Goal: Task Accomplishment & Management: Use online tool/utility

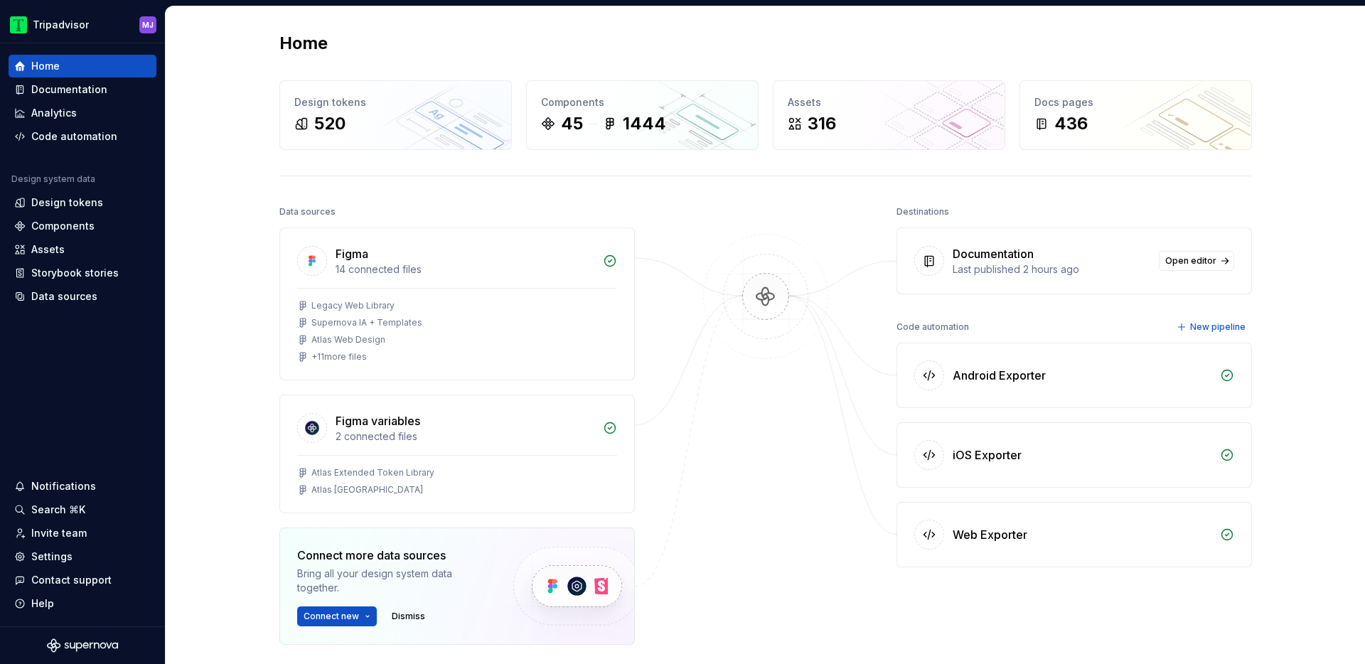
click at [225, 409] on div "Home Design tokens 520 Components 45 1444 Assets 316 Docs pages 436 Data source…" at bounding box center [765, 402] width 1199 height 793
click at [83, 224] on div "Components" at bounding box center [62, 226] width 63 height 14
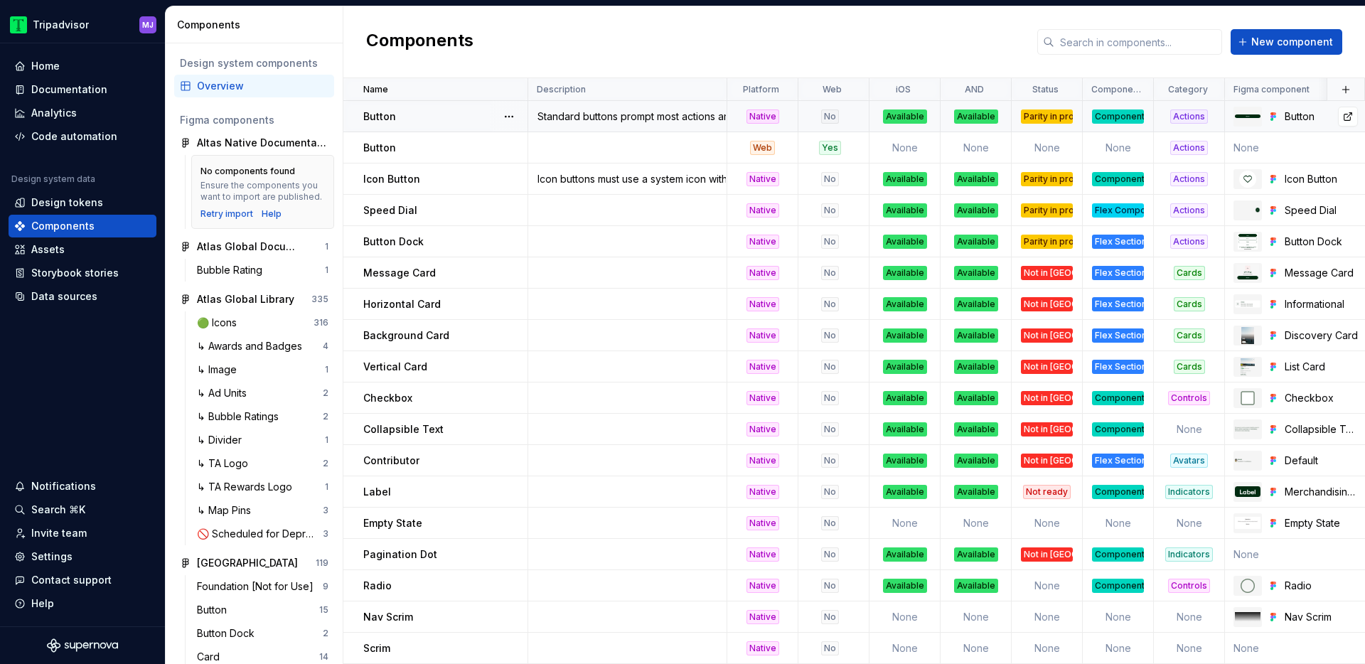
click at [1293, 119] on div "Button" at bounding box center [1320, 116] width 73 height 14
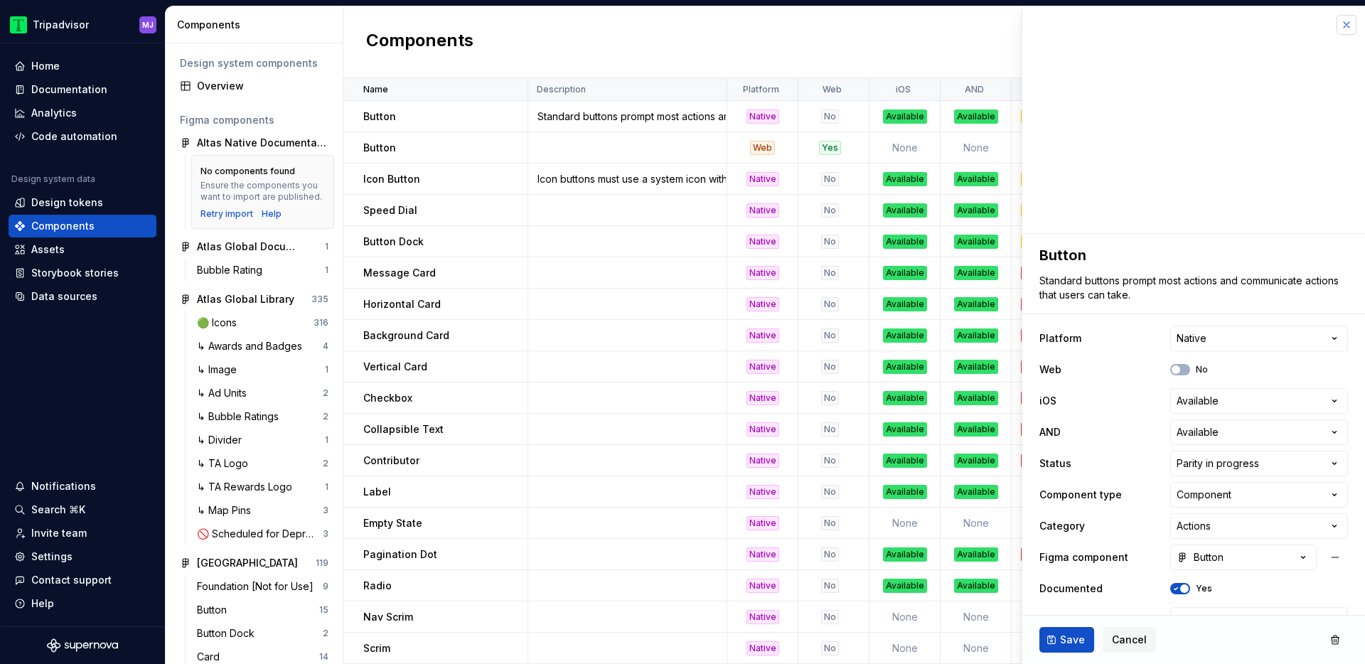
click at [1347, 20] on button "button" at bounding box center [1346, 25] width 20 height 20
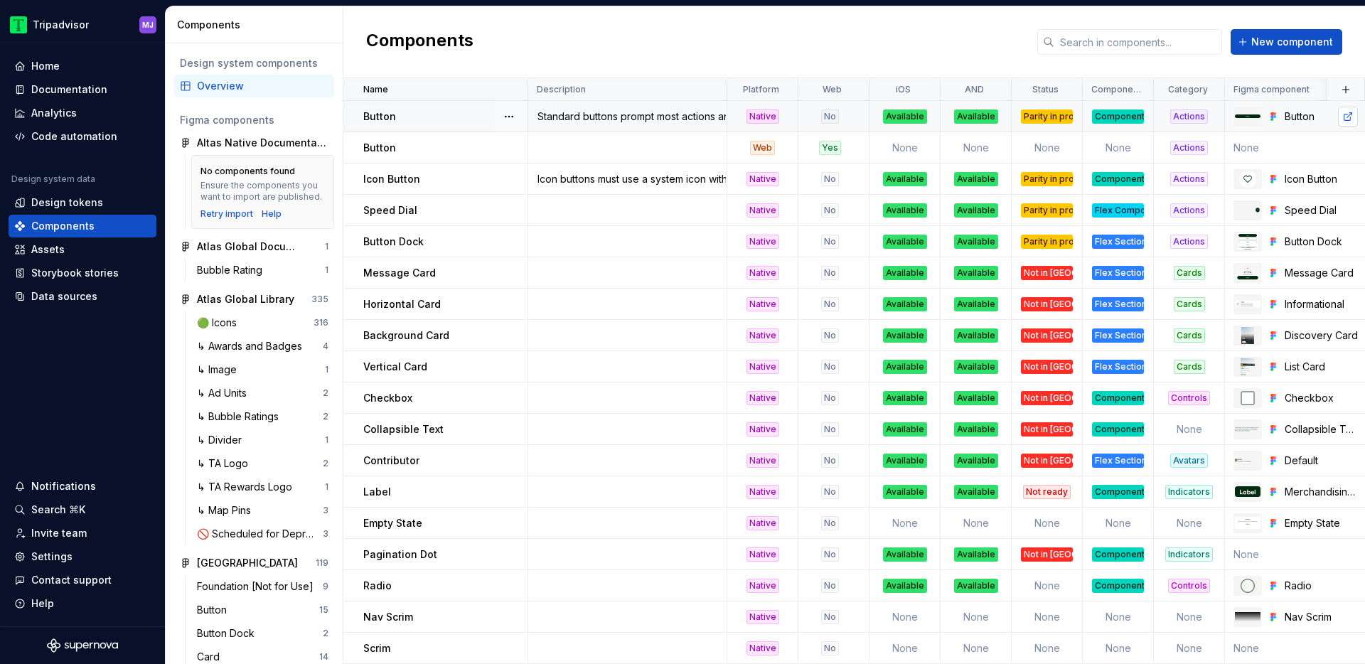
click at [1345, 119] on link at bounding box center [1348, 117] width 20 height 20
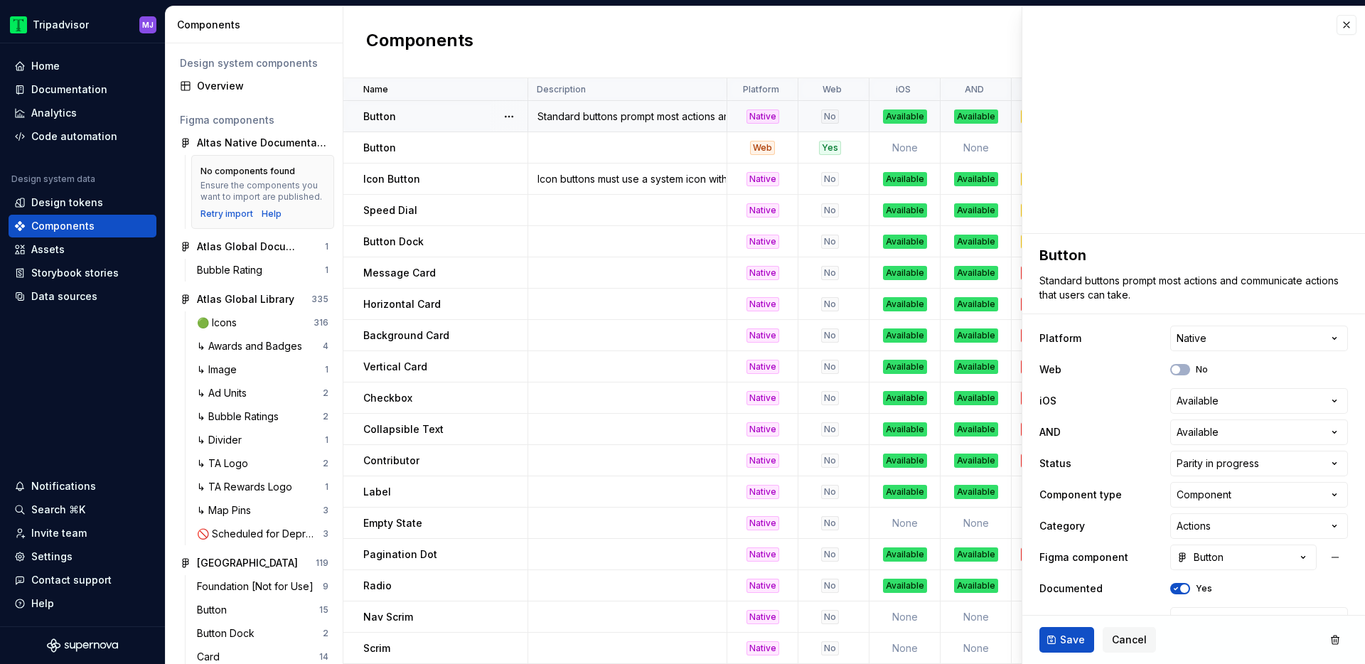
type textarea "*"
